Goal: Navigation & Orientation: Find specific page/section

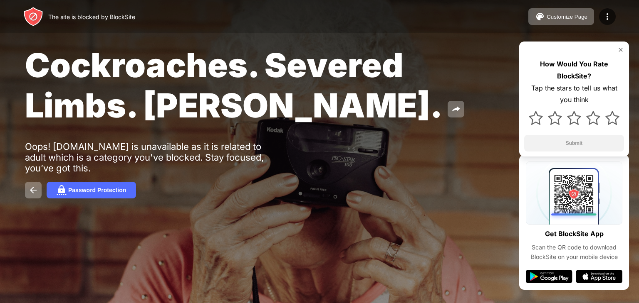
click at [624, 51] on div "How Would You Rate BlockSite? Tap the stars to tell us what you think Submit" at bounding box center [574, 99] width 110 height 115
